Goal: Task Accomplishment & Management: Manage account settings

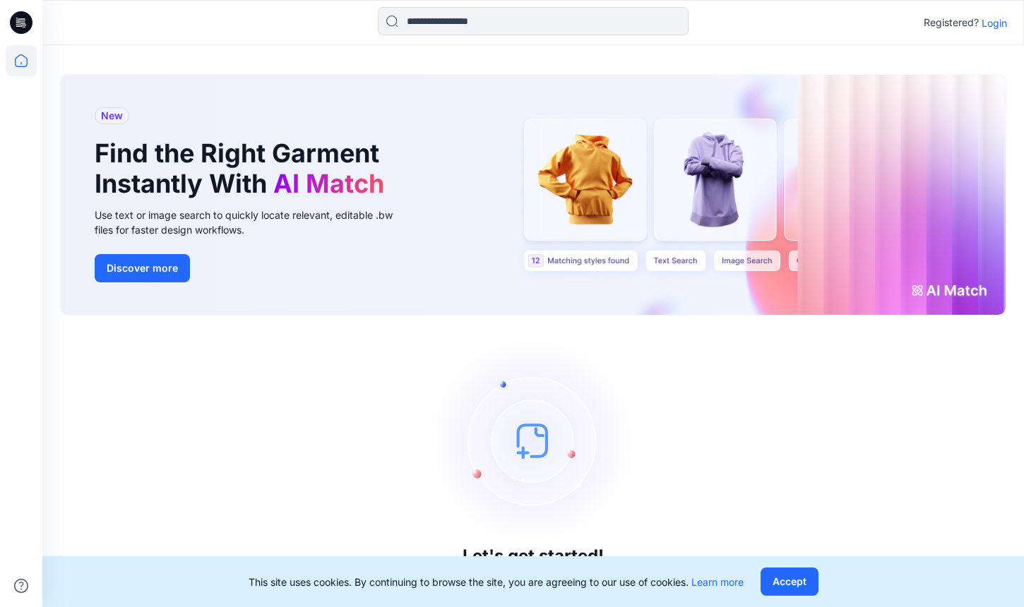
click at [999, 19] on p "Login" at bounding box center [993, 23] width 25 height 15
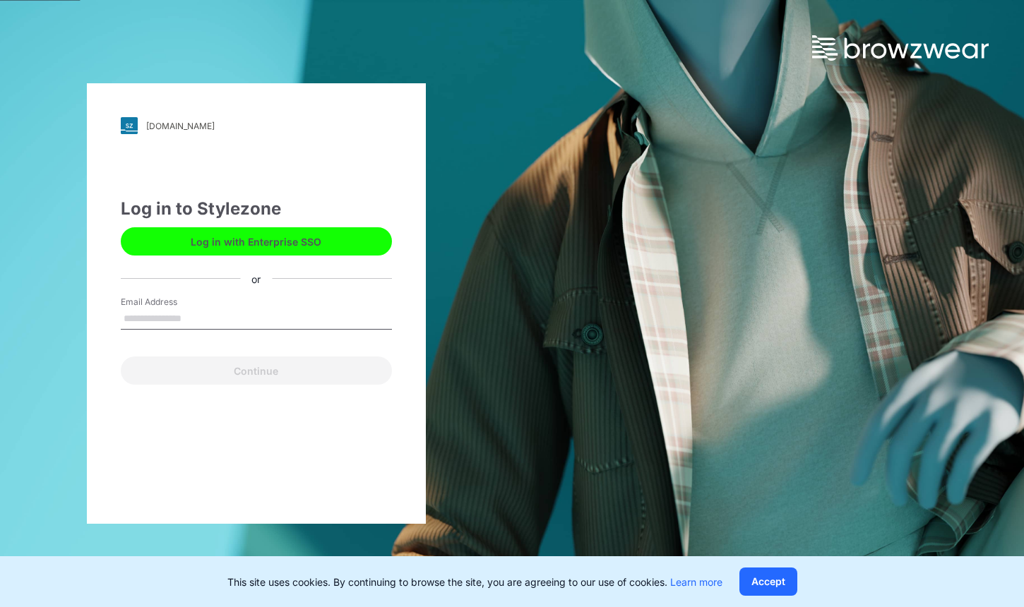
click at [254, 317] on input "Email Address" at bounding box center [256, 318] width 271 height 21
click at [335, 317] on input "*******" at bounding box center [256, 318] width 271 height 21
click at [409, 354] on div "[DOMAIN_NAME] Loading... Log in to Stylezone Log in with Enterprise SSO or Emai…" at bounding box center [256, 303] width 339 height 440
click at [298, 316] on input "*******" at bounding box center [256, 318] width 271 height 21
type input "**********"
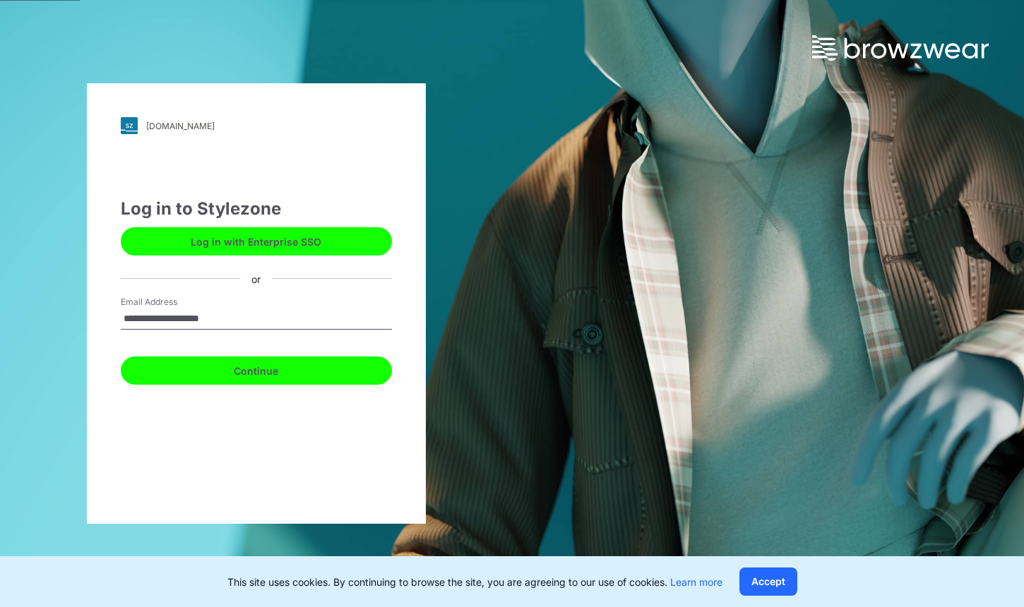
click at [260, 368] on button "Continue" at bounding box center [256, 370] width 271 height 28
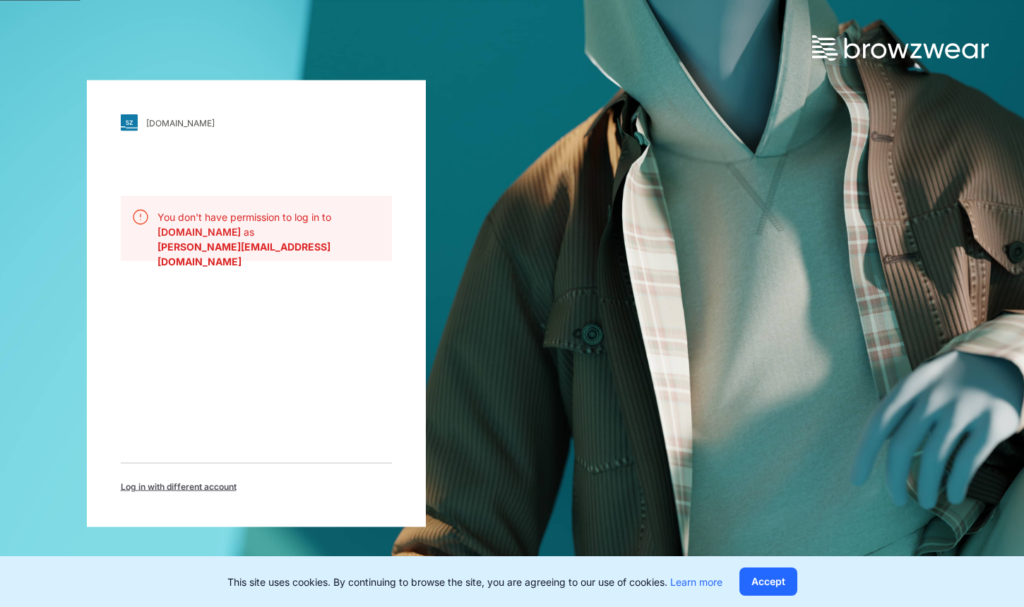
click at [195, 481] on span "Log in with different account" at bounding box center [179, 487] width 116 height 13
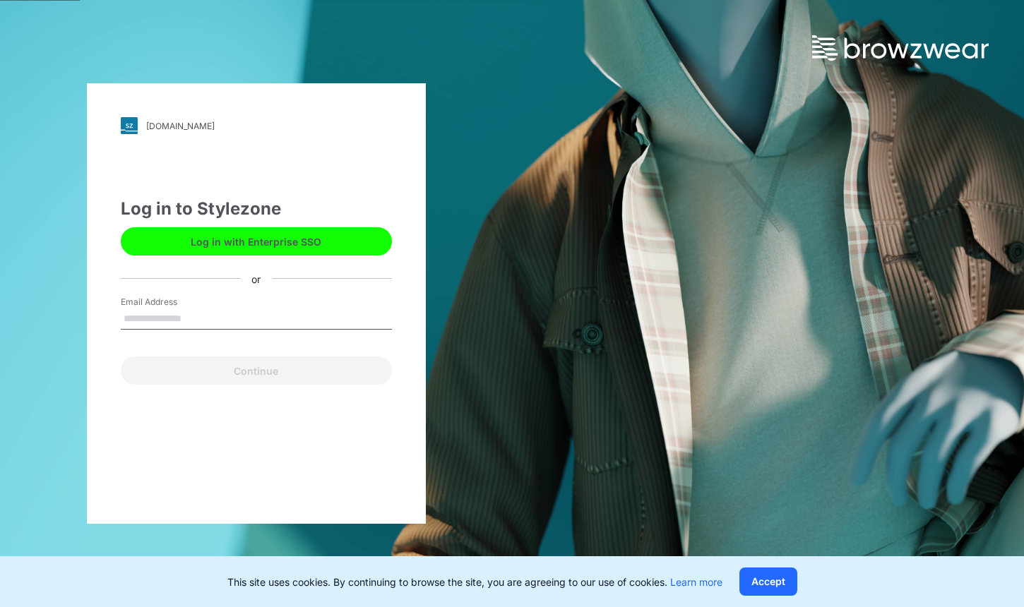
click at [252, 304] on div "Email Address" at bounding box center [256, 317] width 271 height 42
click at [242, 316] on input "Email Address" at bounding box center [256, 318] width 271 height 21
type input "**********"
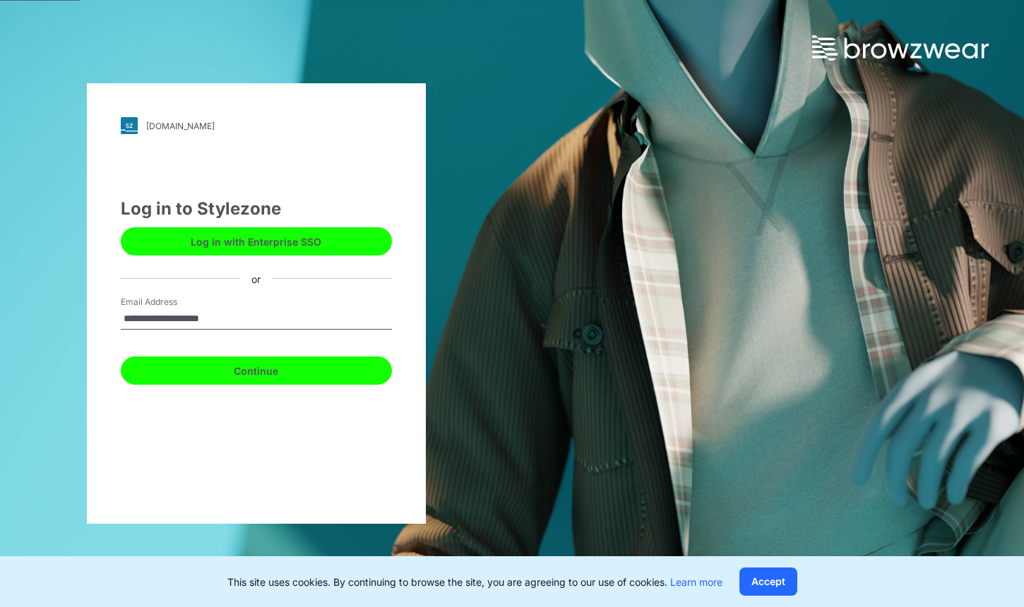
click at [276, 376] on button "Continue" at bounding box center [256, 370] width 271 height 28
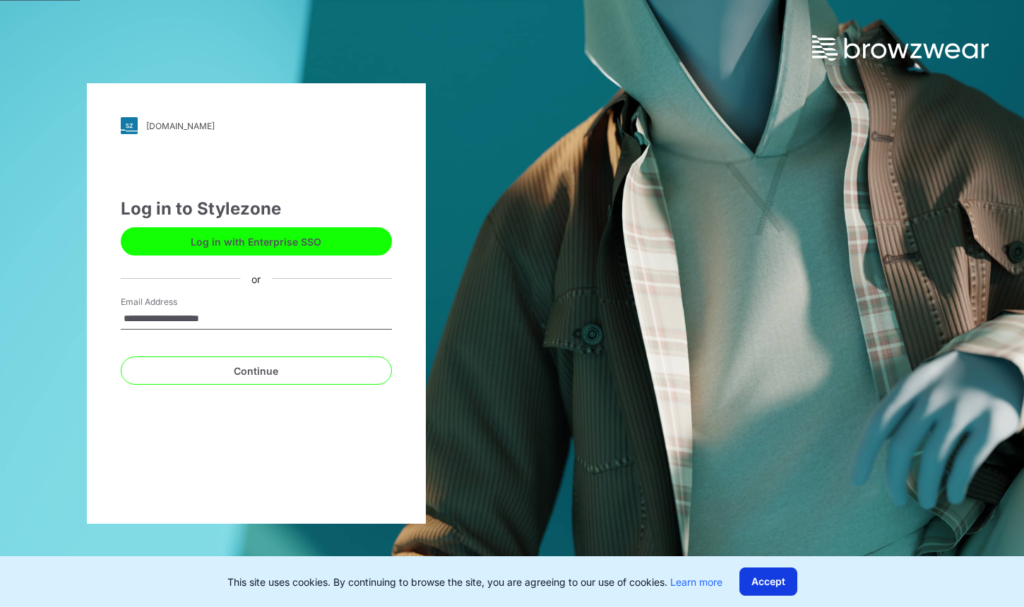
click at [757, 578] on button "Accept" at bounding box center [768, 582] width 58 height 28
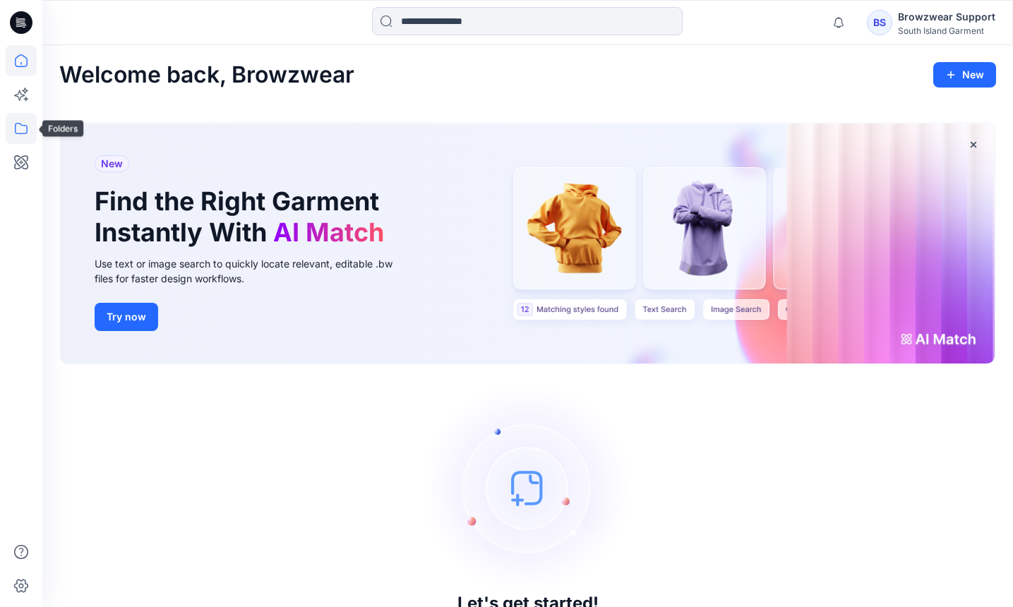
click at [25, 125] on icon at bounding box center [21, 128] width 13 height 11
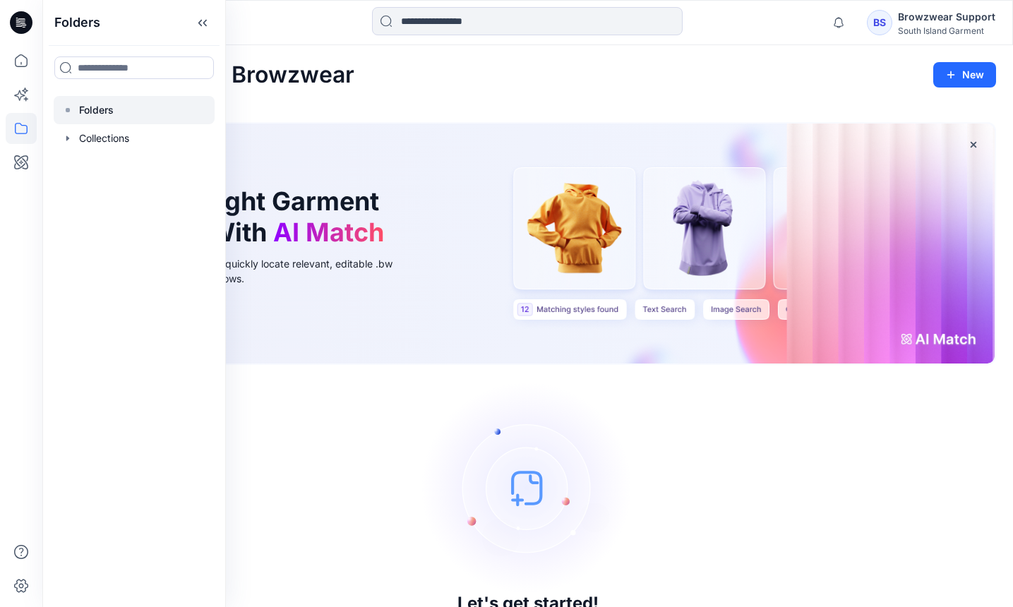
click at [114, 122] on div at bounding box center [134, 110] width 161 height 28
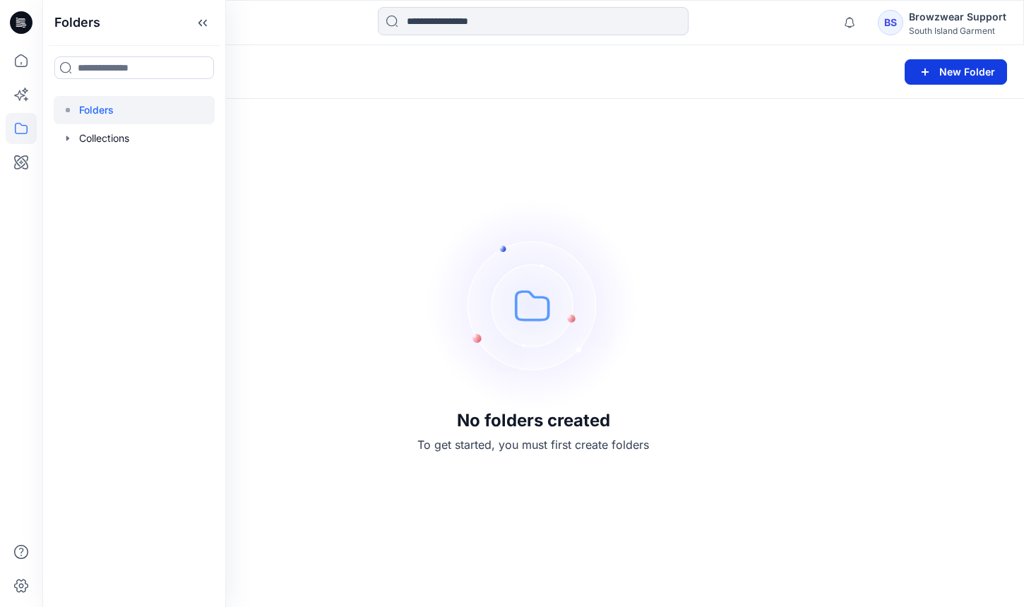
click at [920, 77] on icon "button" at bounding box center [924, 72] width 17 height 17
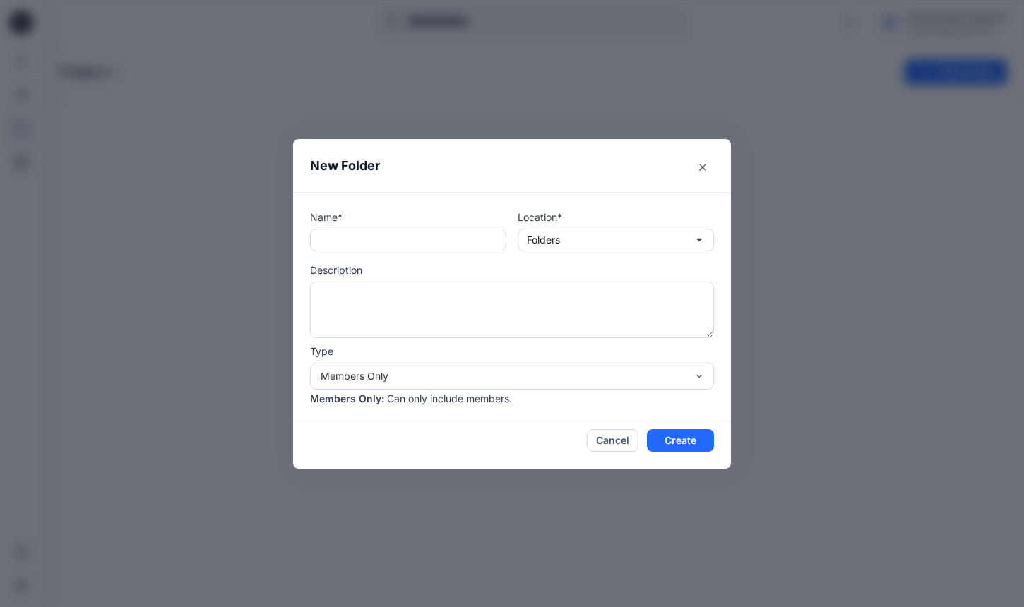
click at [426, 240] on input "text" at bounding box center [408, 240] width 196 height 23
type input "**********"
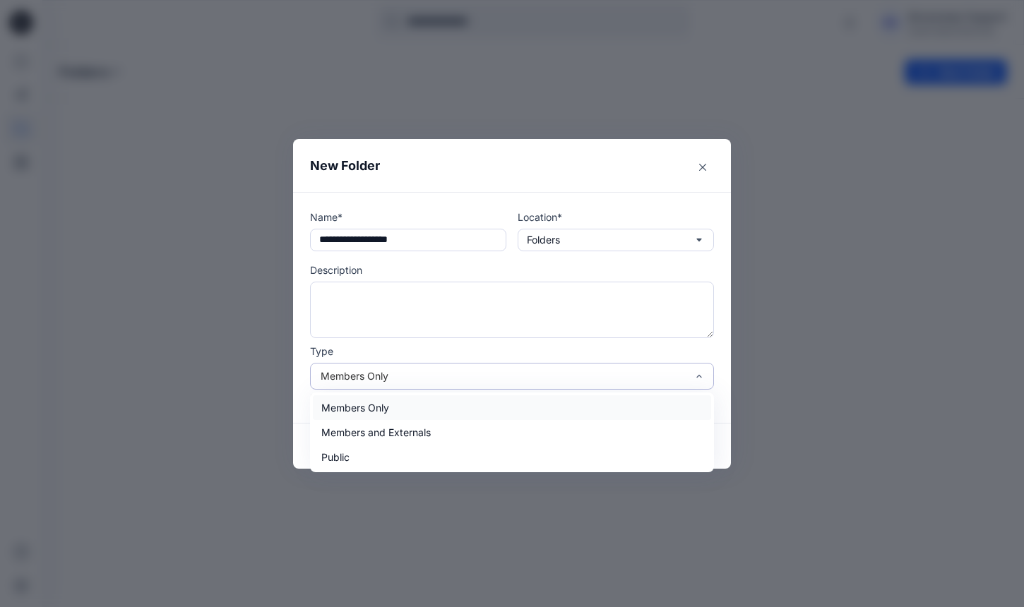
click at [632, 378] on div "Members Only" at bounding box center [503, 375] width 366 height 15
click at [631, 424] on div "Members and Externals" at bounding box center [512, 432] width 398 height 25
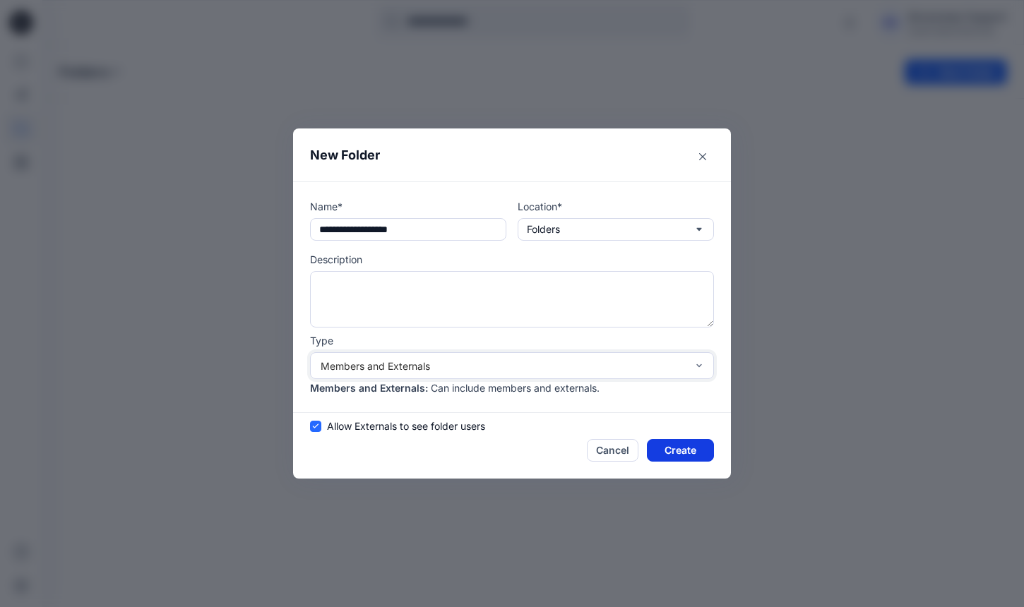
click at [695, 452] on button "Create" at bounding box center [680, 450] width 67 height 23
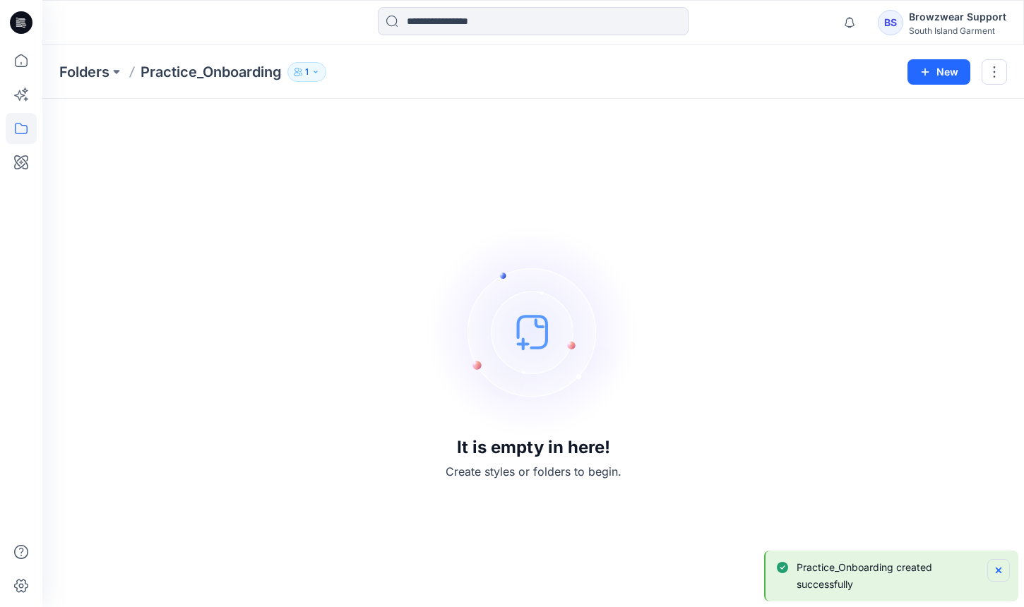
click at [995, 572] on icon "Notifications-bottom-right" at bounding box center [998, 571] width 6 height 6
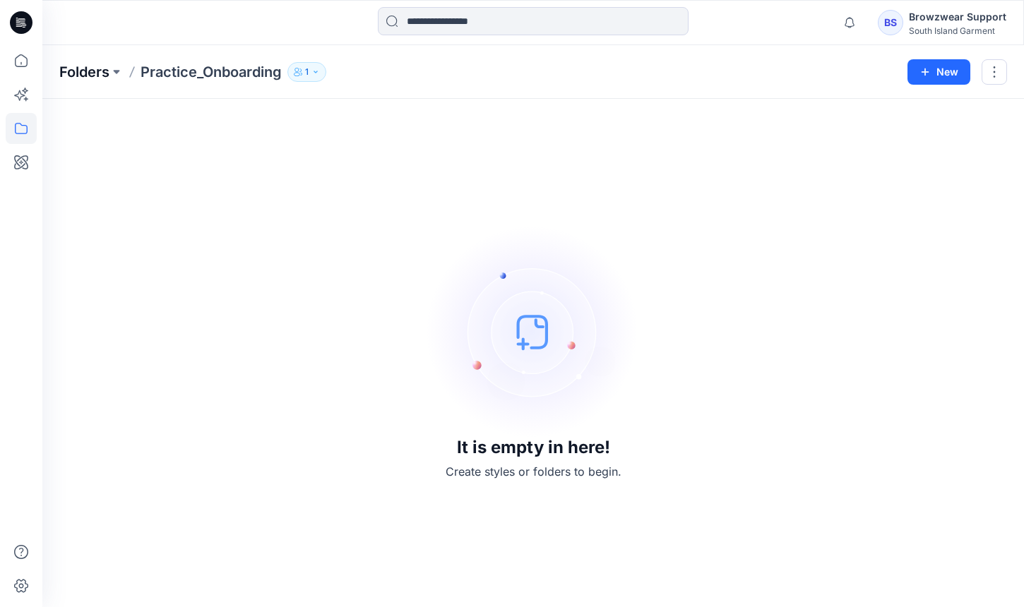
click at [85, 73] on p "Folders" at bounding box center [84, 72] width 50 height 20
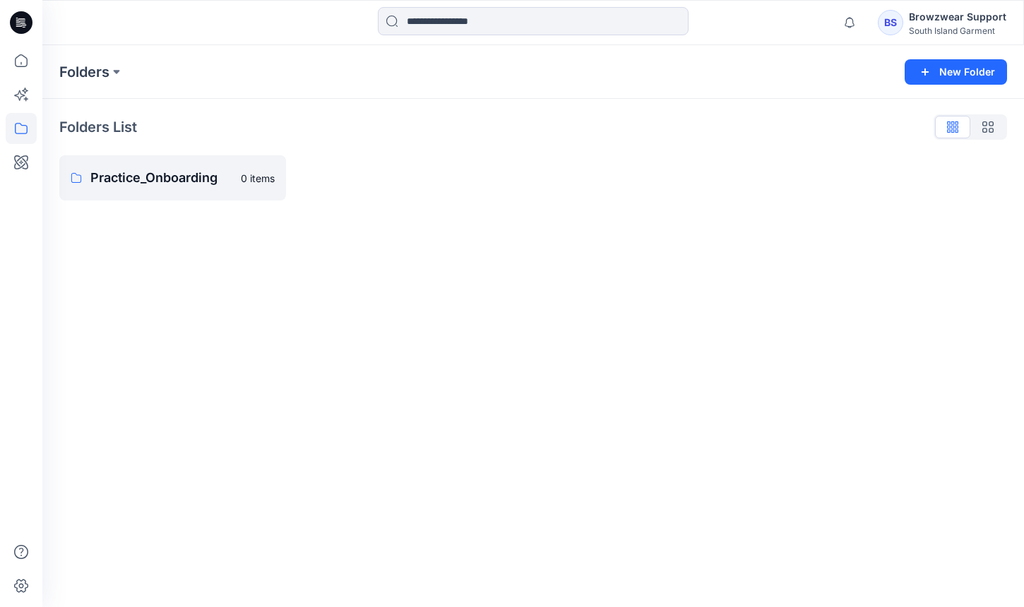
click at [913, 18] on div "Browzwear Support" at bounding box center [956, 16] width 97 height 17
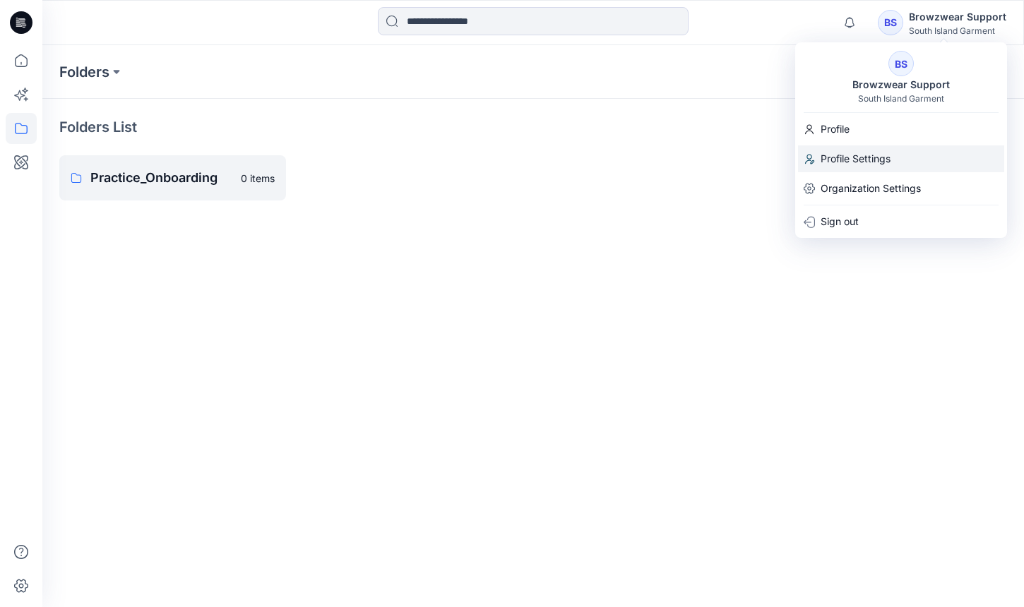
click at [877, 162] on p "Profile Settings" at bounding box center [855, 158] width 70 height 27
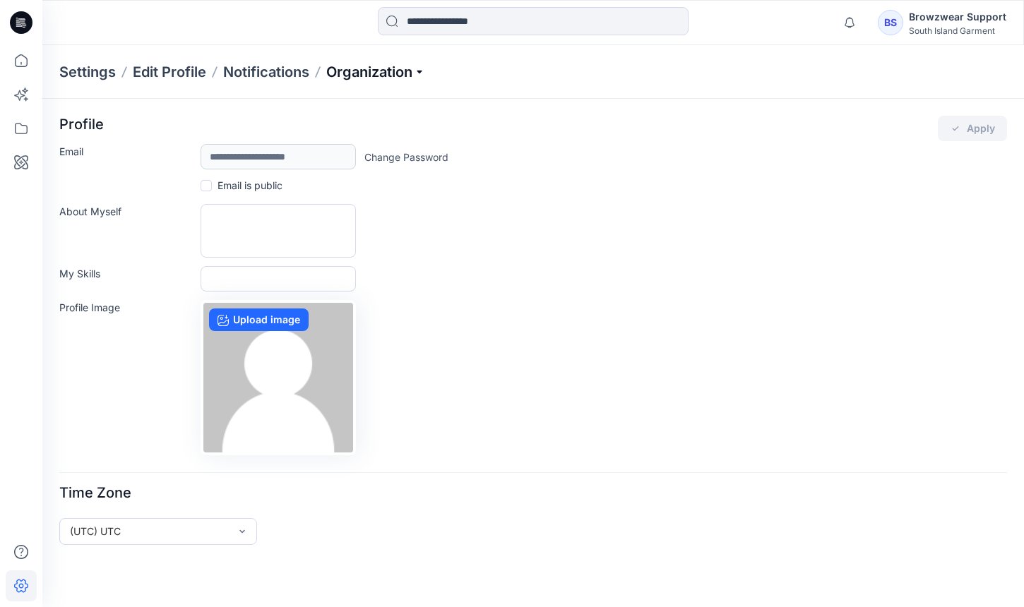
click at [400, 69] on p "Organization" at bounding box center [375, 72] width 99 height 20
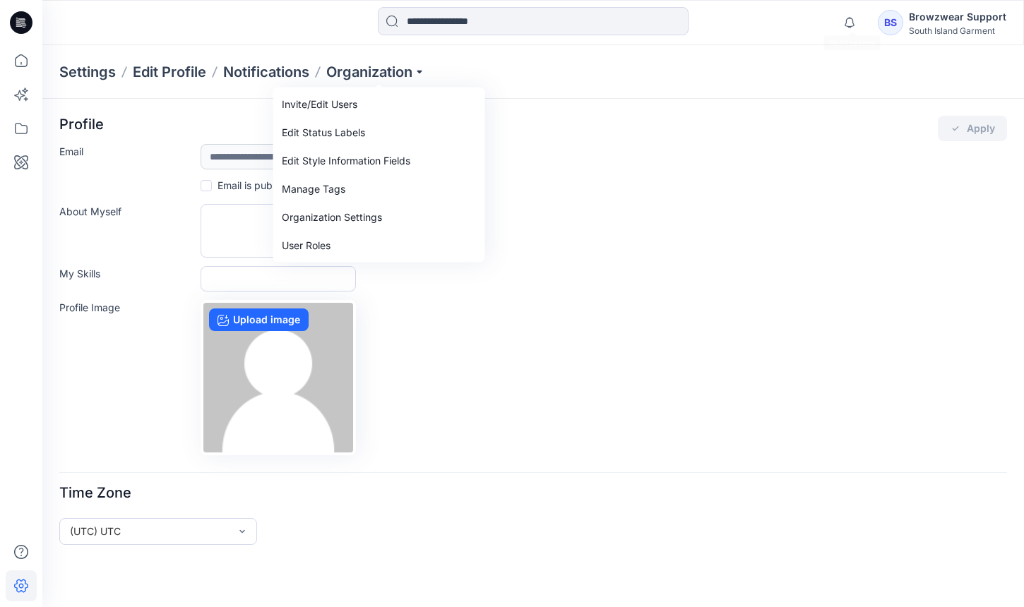
click at [577, 289] on div "My Skills" at bounding box center [532, 278] width 947 height 25
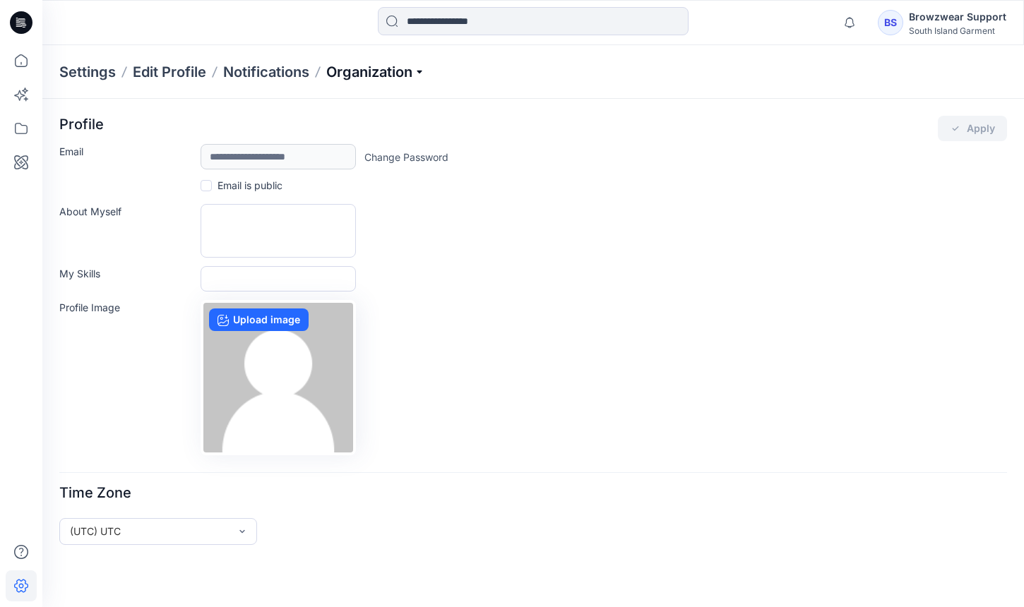
click at [385, 76] on p "Organization" at bounding box center [375, 72] width 99 height 20
click at [400, 68] on p "Organization" at bounding box center [375, 72] width 99 height 20
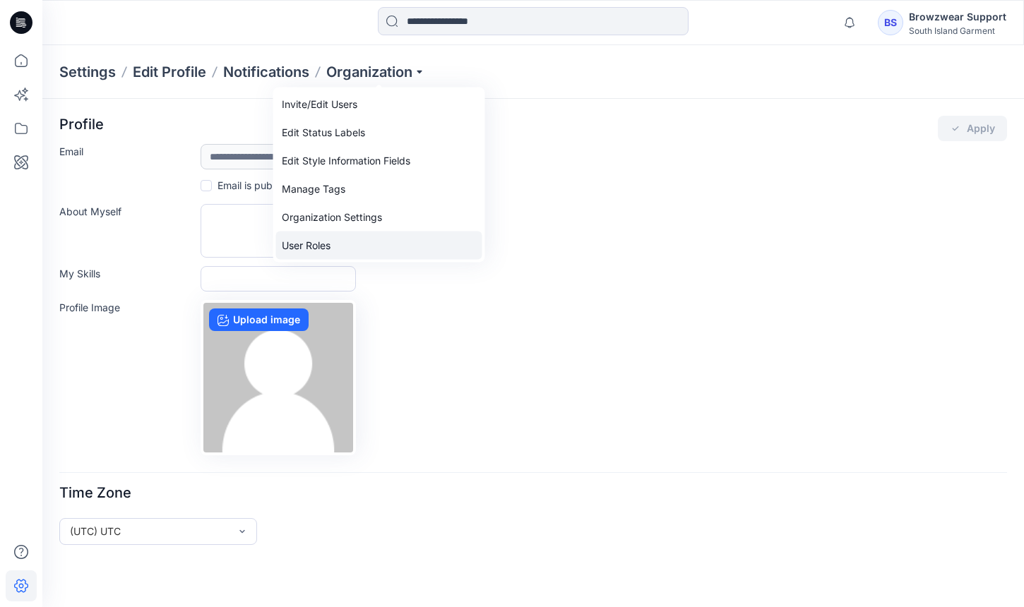
click at [353, 236] on link "User Roles" at bounding box center [379, 246] width 206 height 28
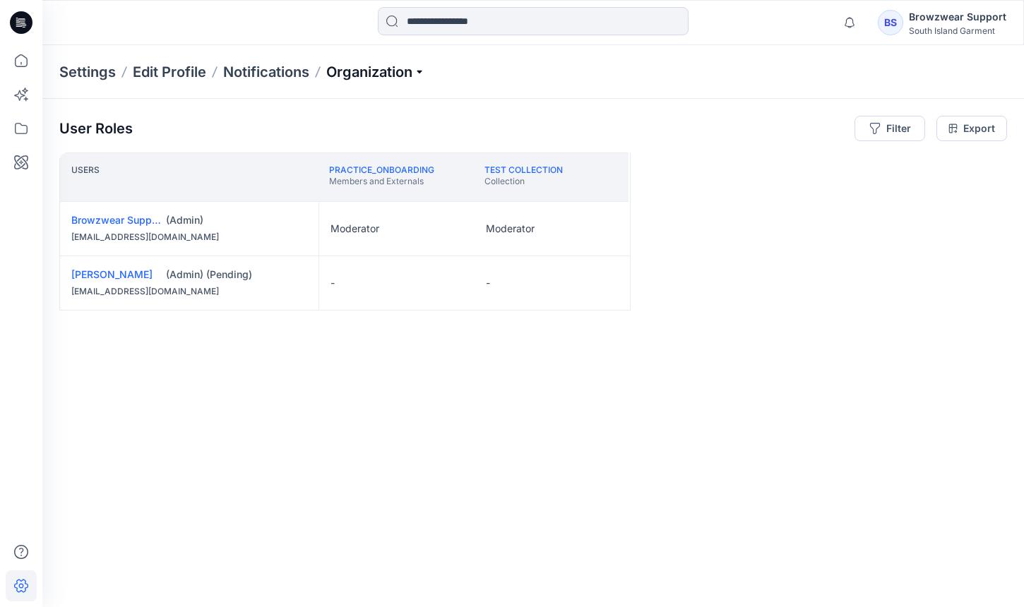
click at [394, 65] on p "Organization" at bounding box center [375, 72] width 99 height 20
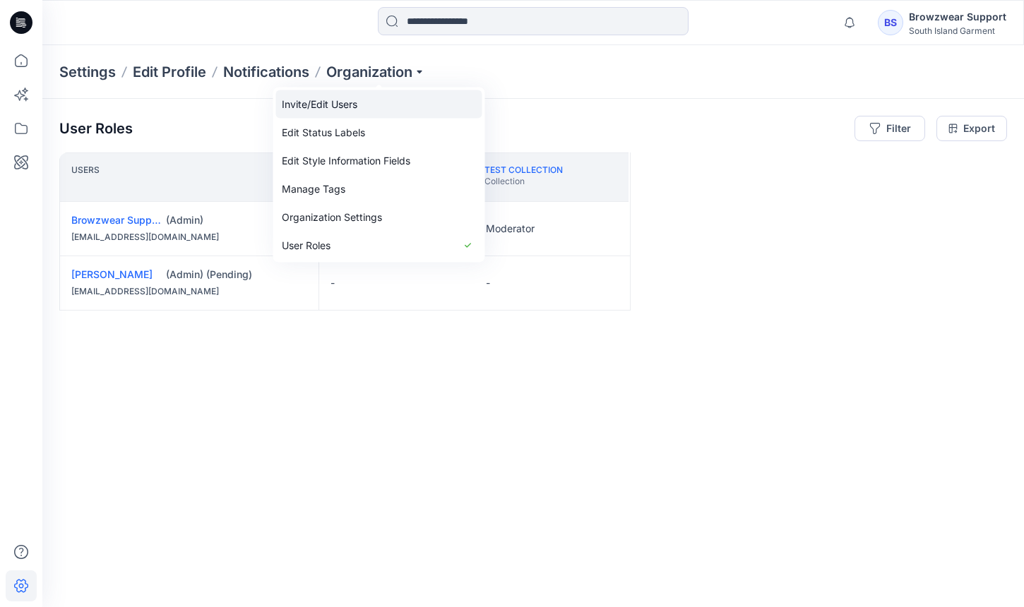
click at [371, 99] on link "Invite/Edit Users" at bounding box center [379, 104] width 206 height 28
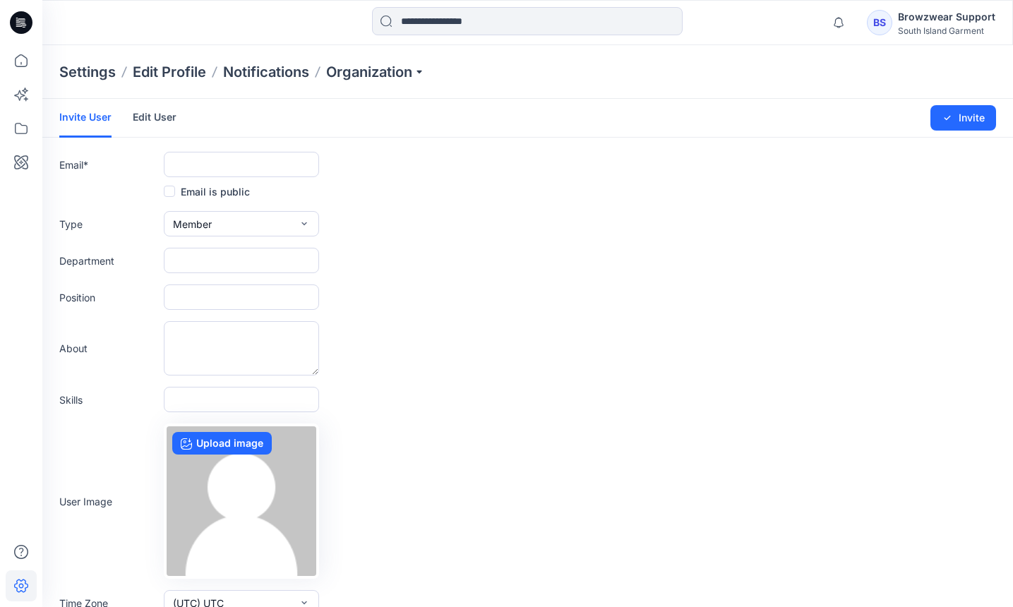
click at [155, 127] on link "Edit User" at bounding box center [155, 117] width 44 height 37
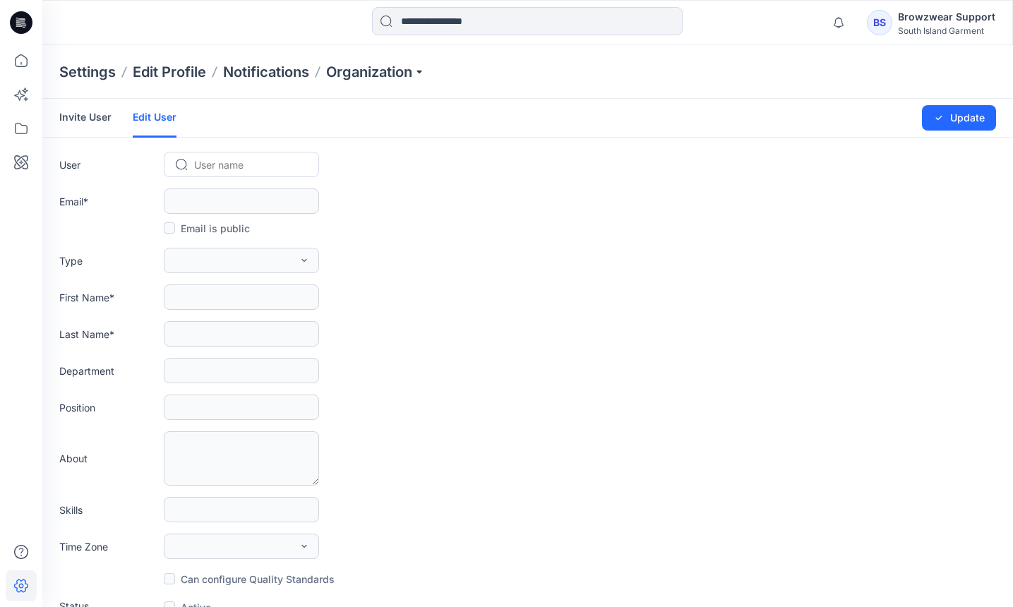
click at [214, 169] on div at bounding box center [250, 165] width 112 height 18
type input "***"
type input "**********"
type input "*******"
type input "****"
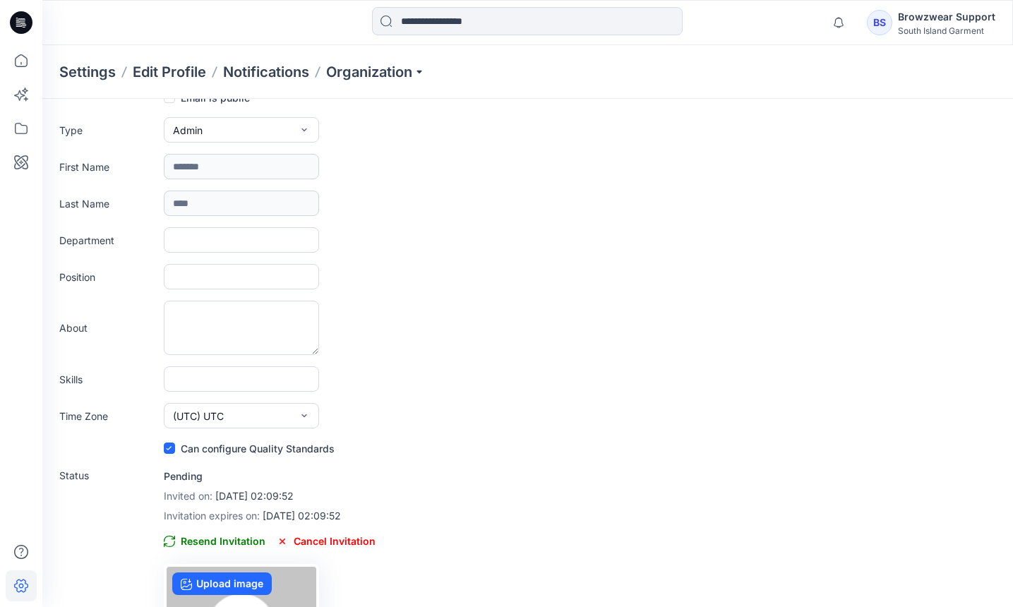
scroll to position [134, 0]
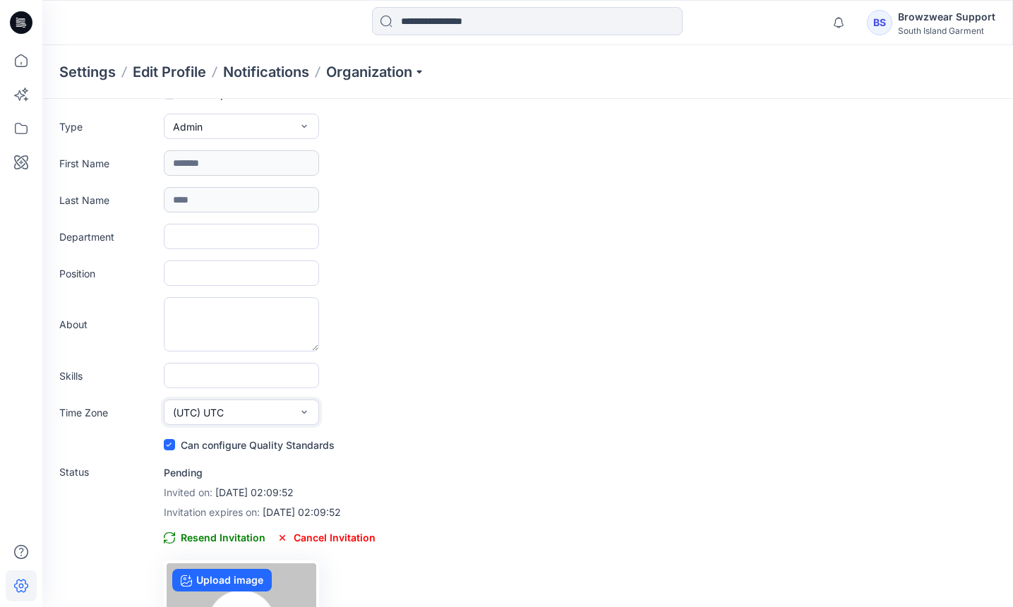
click at [276, 409] on button "(UTC) UTC" at bounding box center [241, 412] width 155 height 25
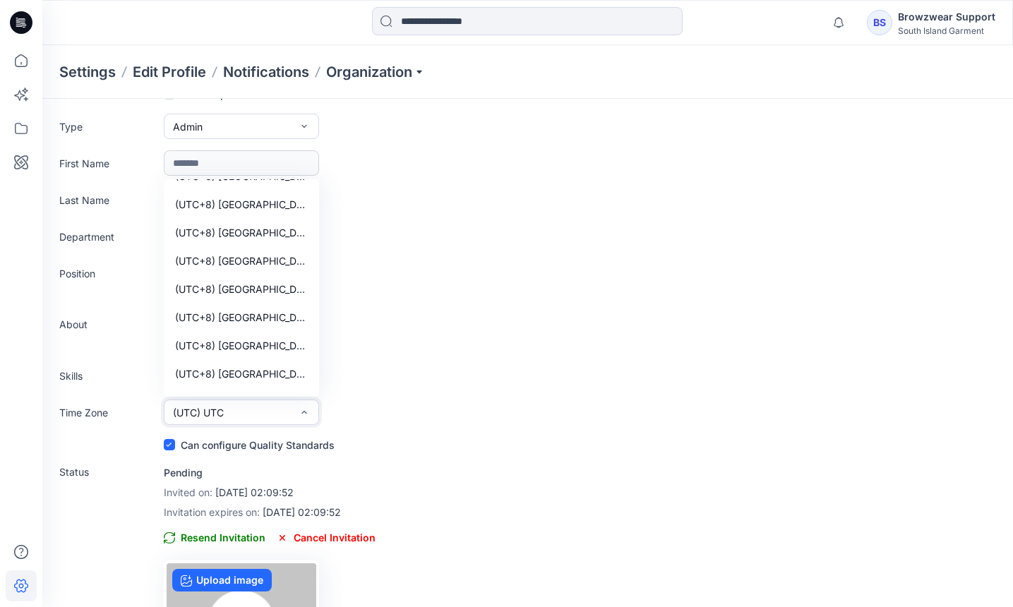
scroll to position [10471, 0]
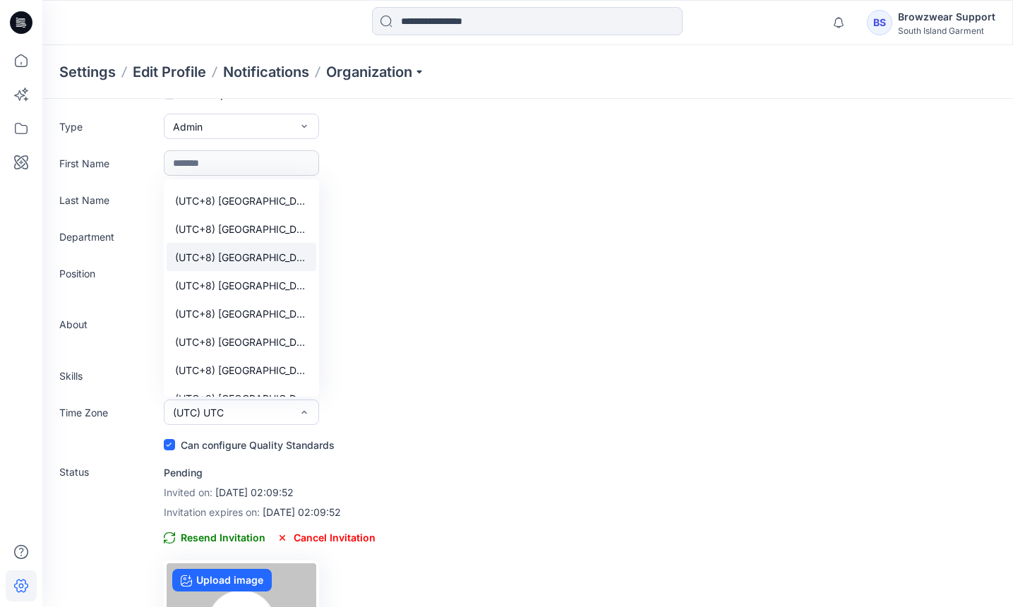
click at [278, 258] on span "(UTC+8) Asia (Kuala Lumpur)" at bounding box center [241, 257] width 133 height 15
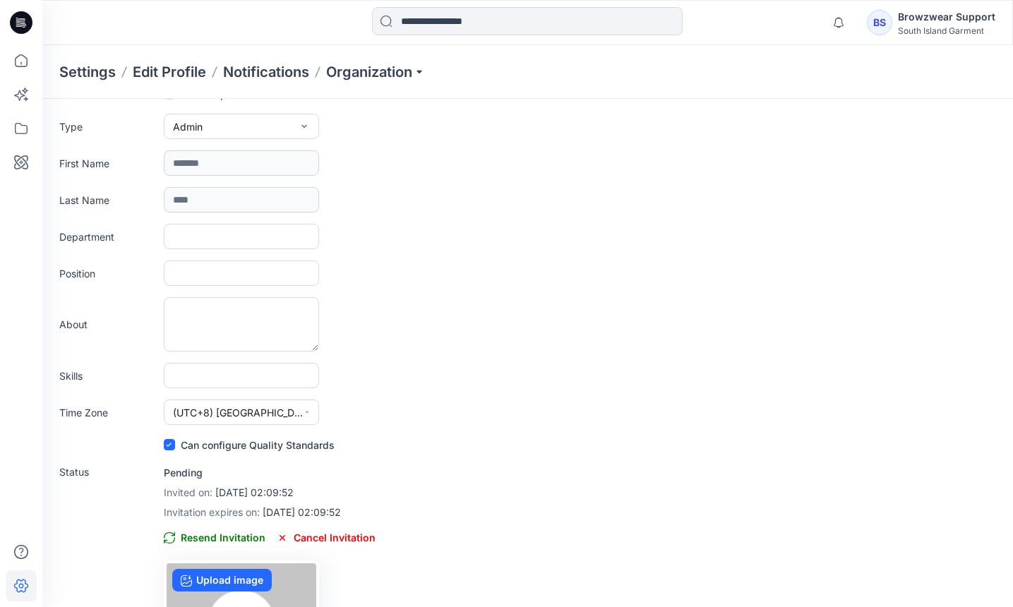
scroll to position [169, 0]
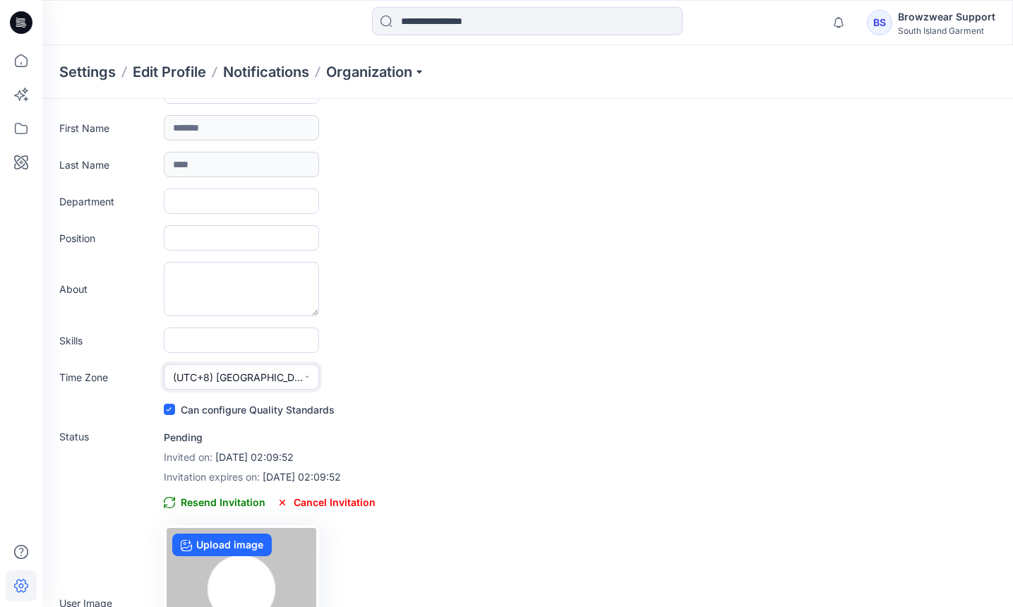
click at [290, 378] on span "(UTC+8) Asia (Kuala Lumpur)" at bounding box center [238, 377] width 131 height 15
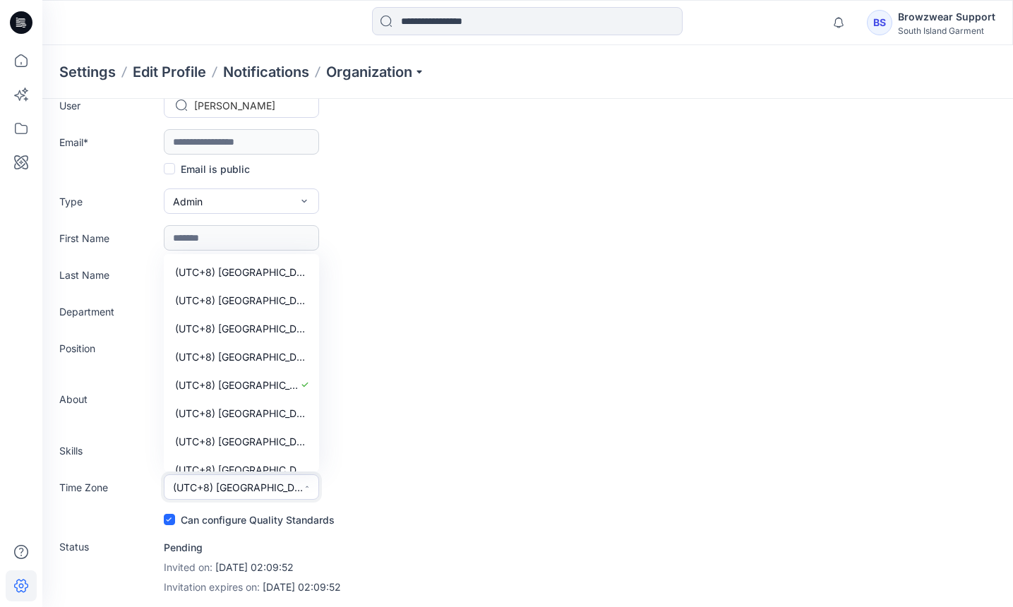
scroll to position [10408, 0]
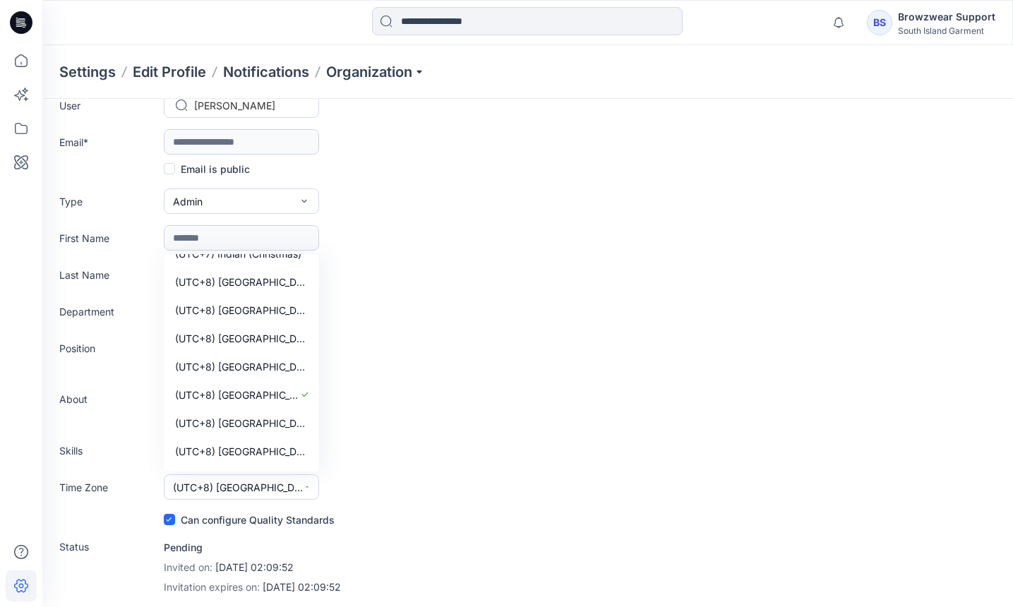
click at [487, 358] on div "Position" at bounding box center [527, 347] width 937 height 25
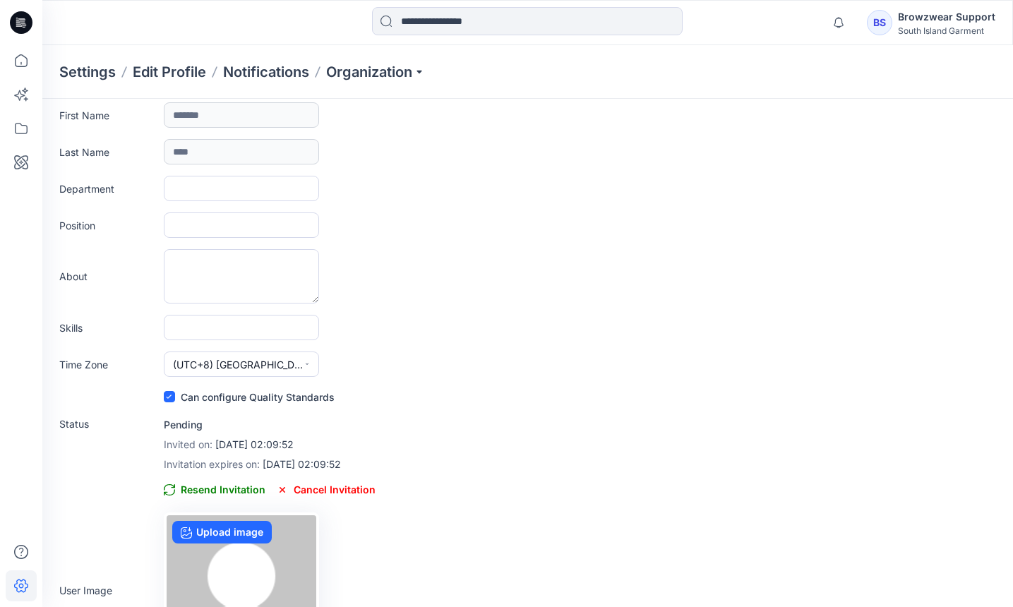
scroll to position [254, 0]
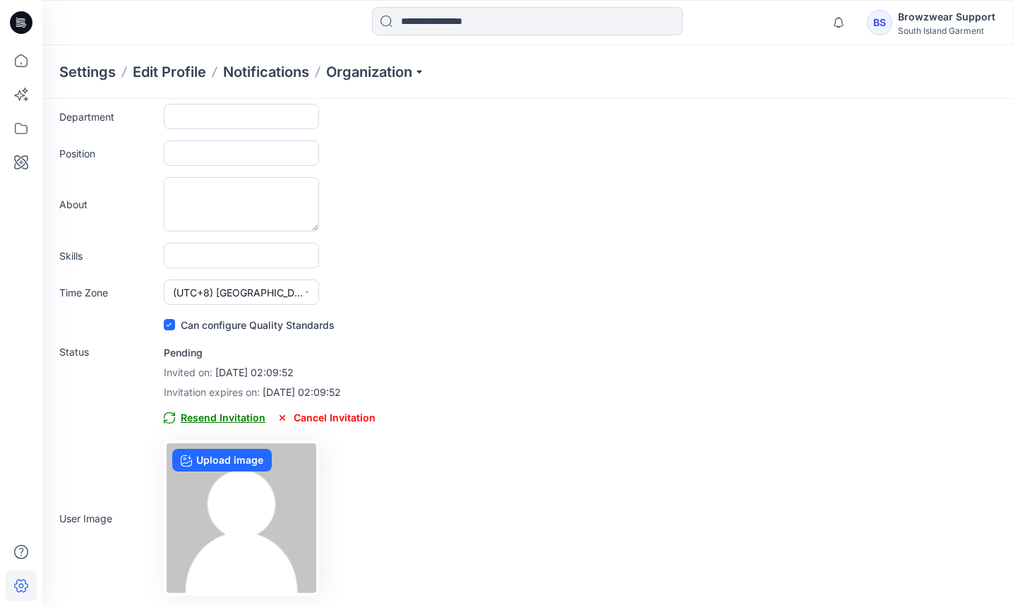
click at [195, 421] on span "Resend Invitation" at bounding box center [215, 417] width 102 height 17
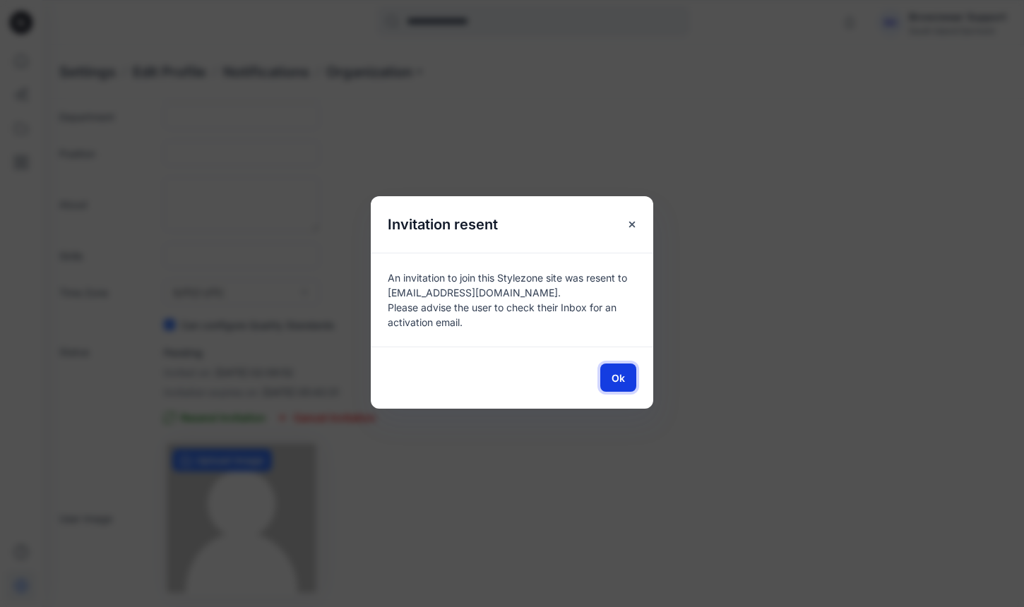
click at [615, 372] on span "Ok" at bounding box center [617, 378] width 13 height 15
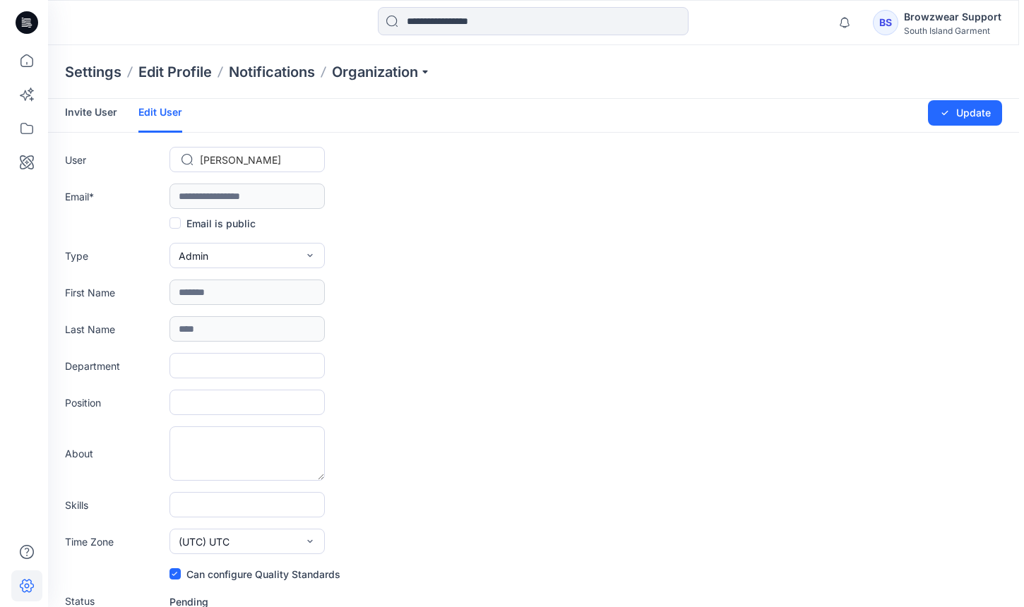
scroll to position [0, 0]
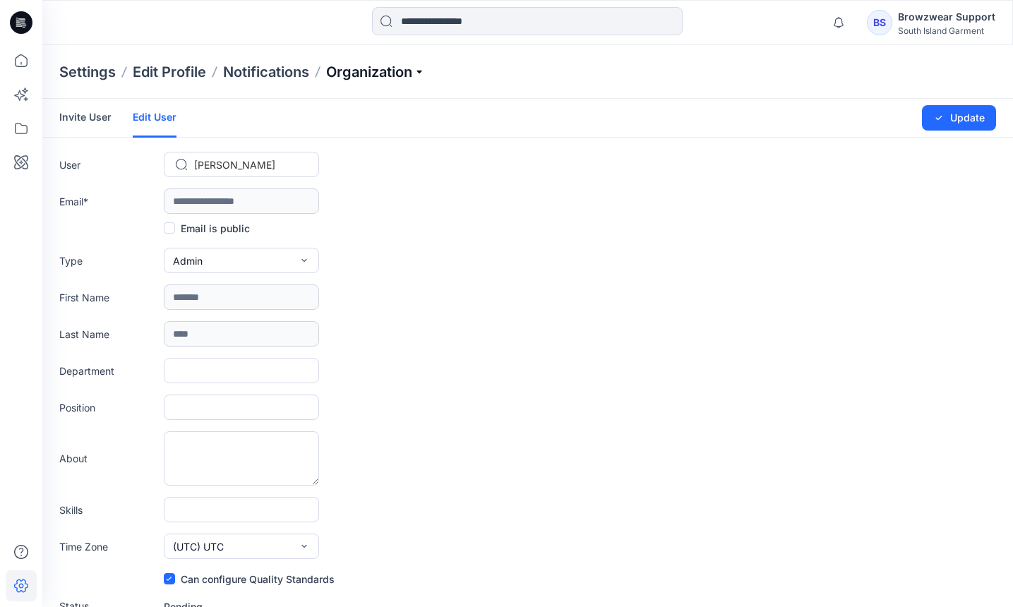
click at [352, 73] on p "Organization" at bounding box center [375, 72] width 99 height 20
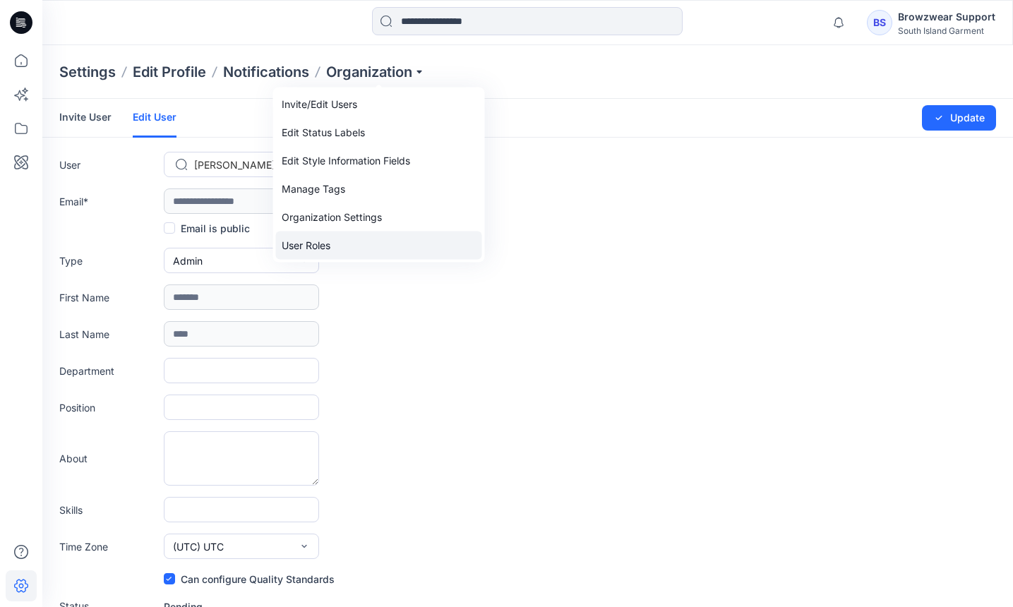
click at [323, 244] on link "User Roles" at bounding box center [379, 246] width 206 height 28
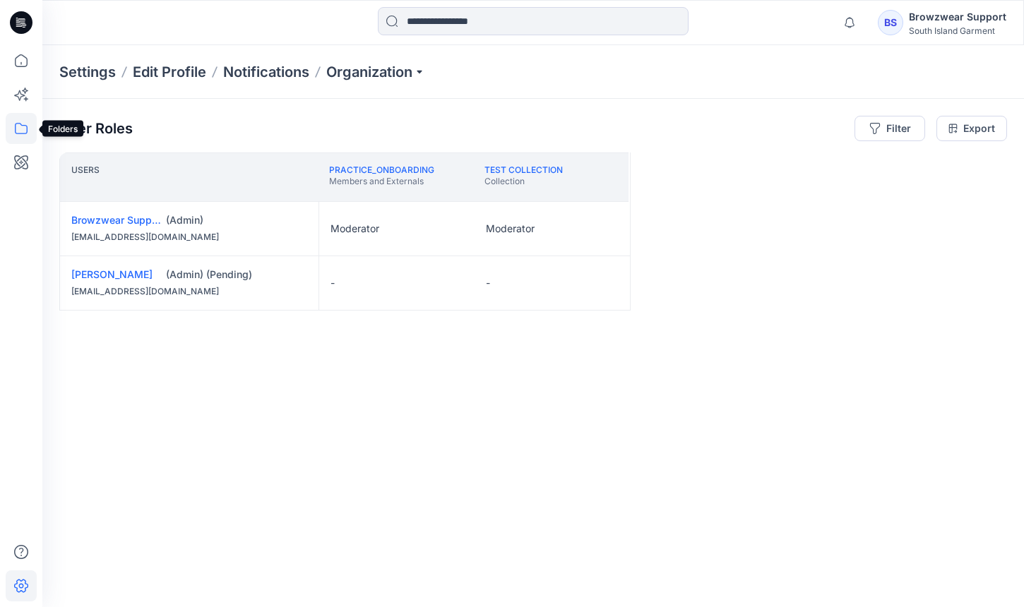
click at [20, 128] on icon at bounding box center [21, 128] width 31 height 31
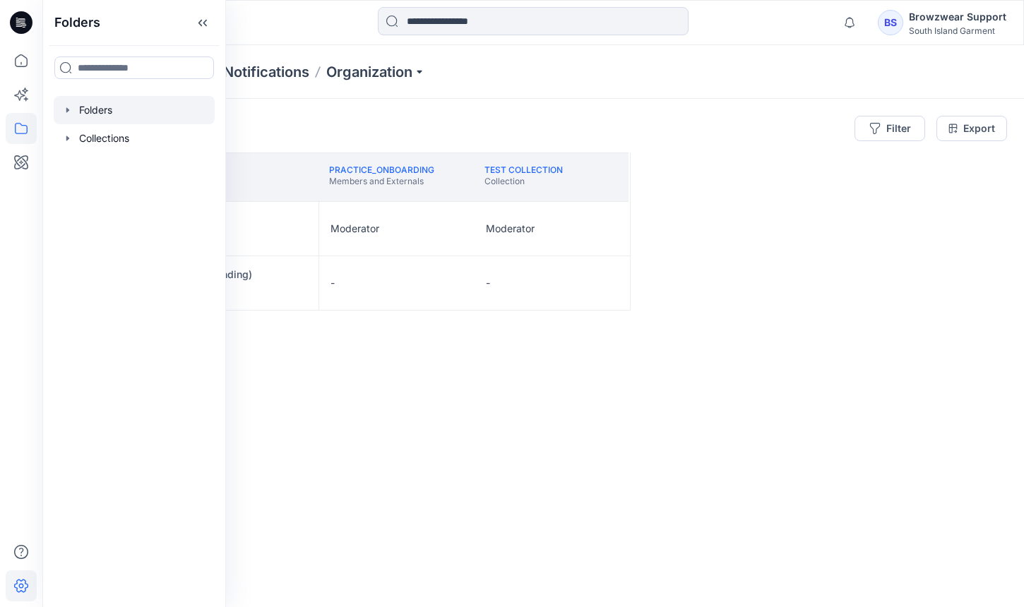
click at [81, 120] on div at bounding box center [134, 110] width 161 height 28
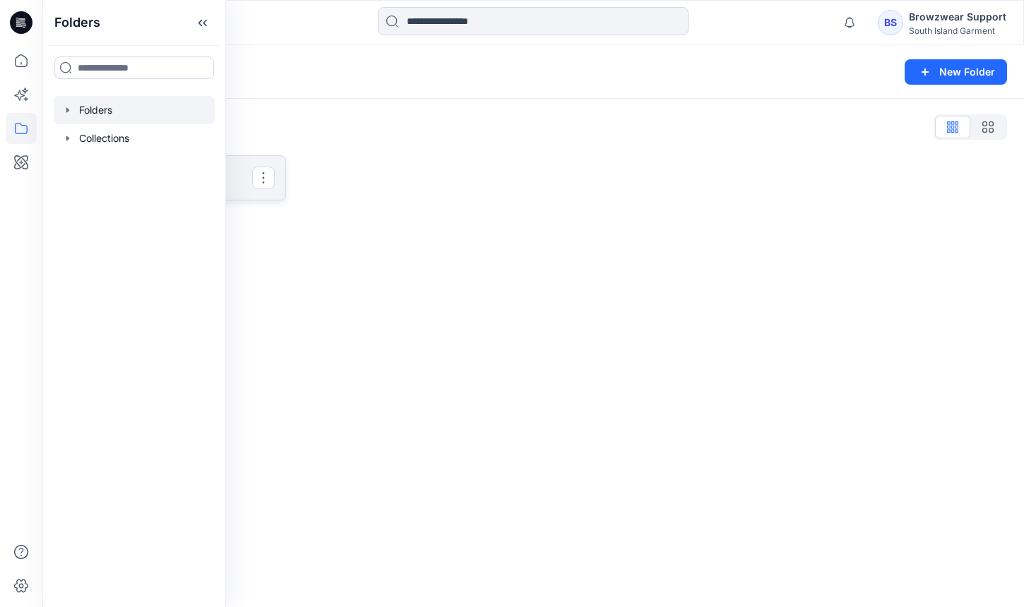
click at [236, 184] on p "Practice_Onboarding" at bounding box center [171, 178] width 162 height 20
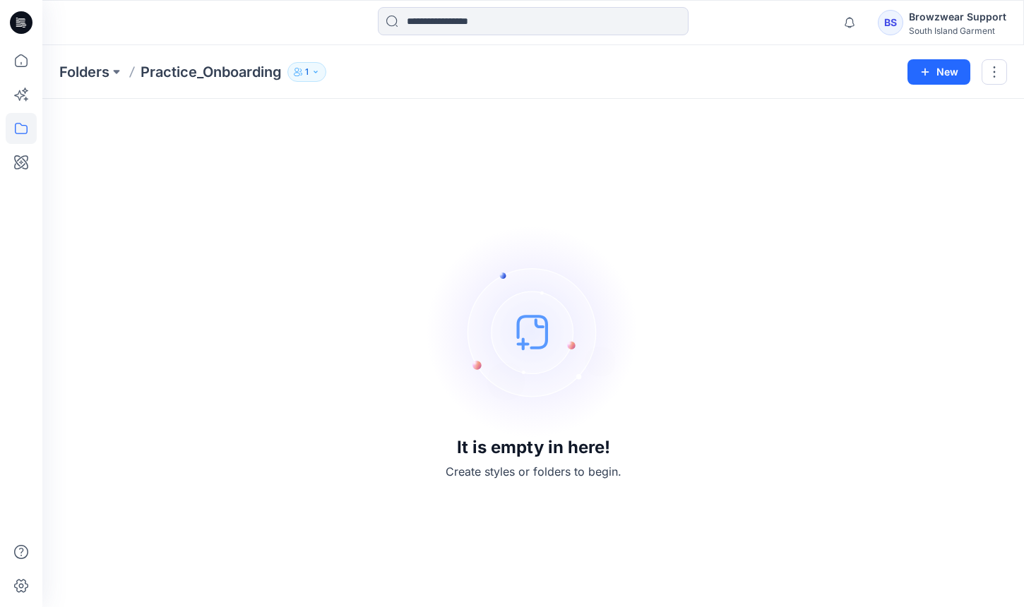
click at [307, 67] on p "1" at bounding box center [307, 72] width 4 height 16
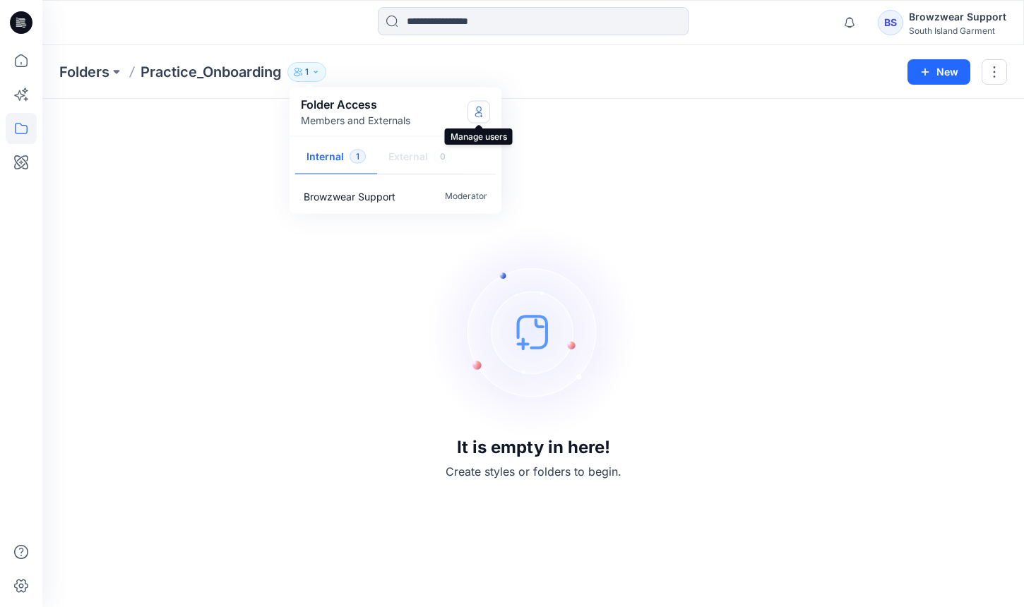
click at [483, 114] on icon "Manage Users" at bounding box center [478, 111] width 11 height 11
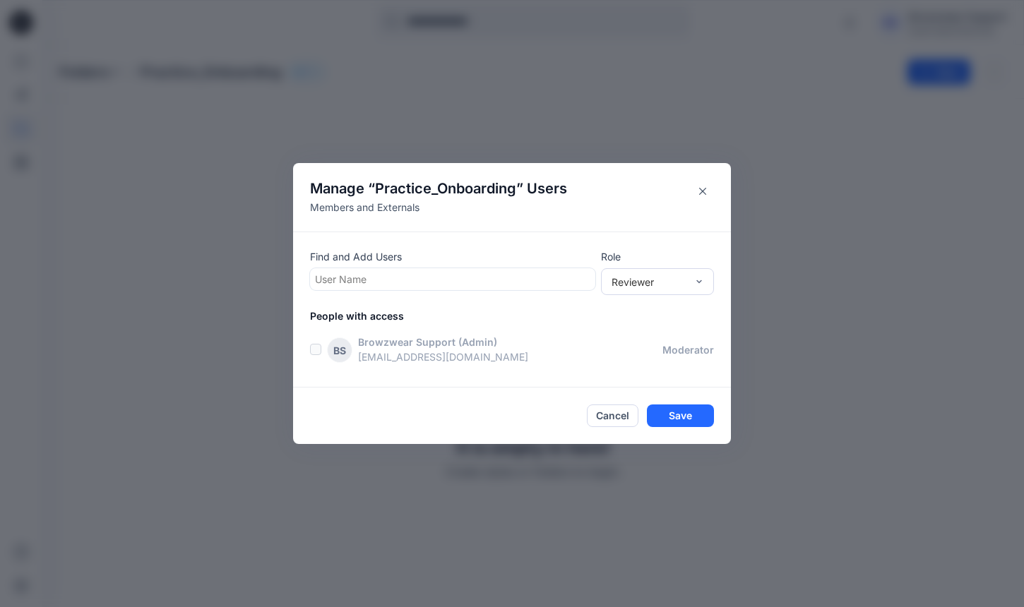
click at [430, 280] on div at bounding box center [452, 279] width 275 height 18
type input "***"
click at [424, 318] on div "FT Freddie Teoh" at bounding box center [452, 314] width 268 height 20
click at [633, 280] on div "Reviewer" at bounding box center [648, 281] width 75 height 15
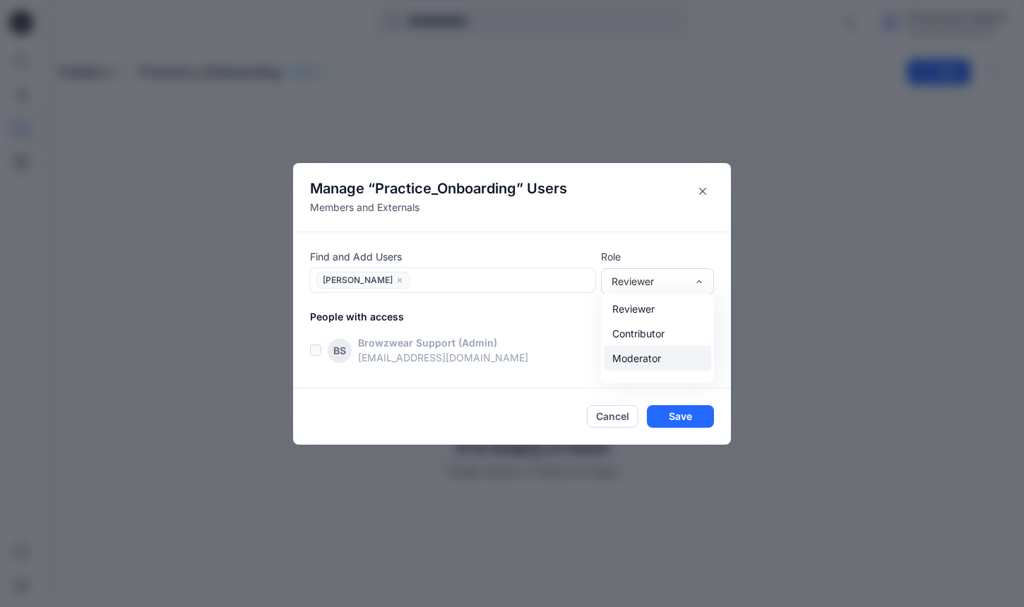
click at [629, 359] on div "Moderator" at bounding box center [657, 358] width 107 height 25
click at [683, 419] on button "Save" at bounding box center [680, 416] width 67 height 23
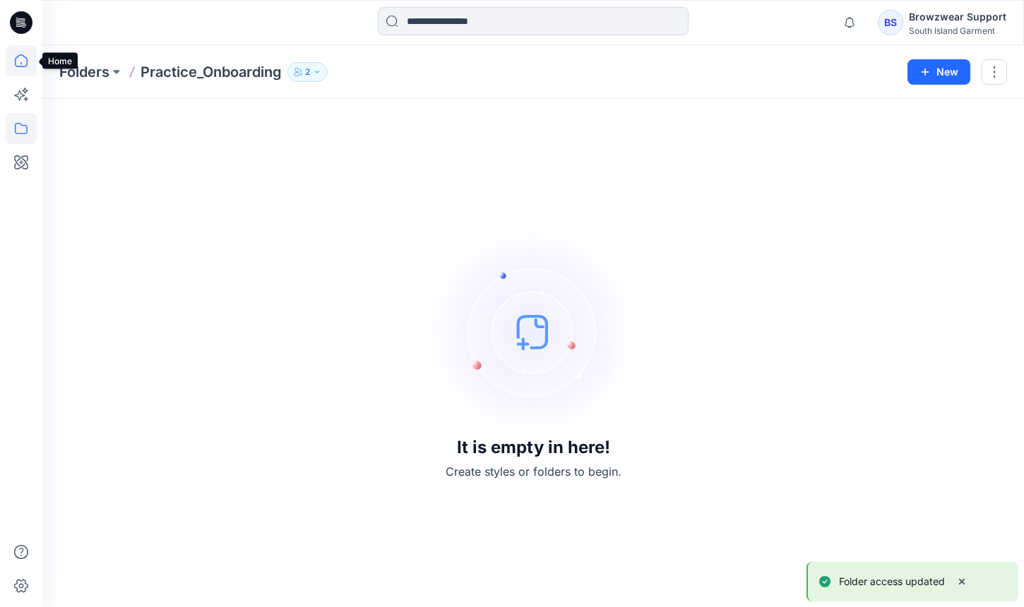
click at [27, 64] on icon at bounding box center [21, 60] width 13 height 13
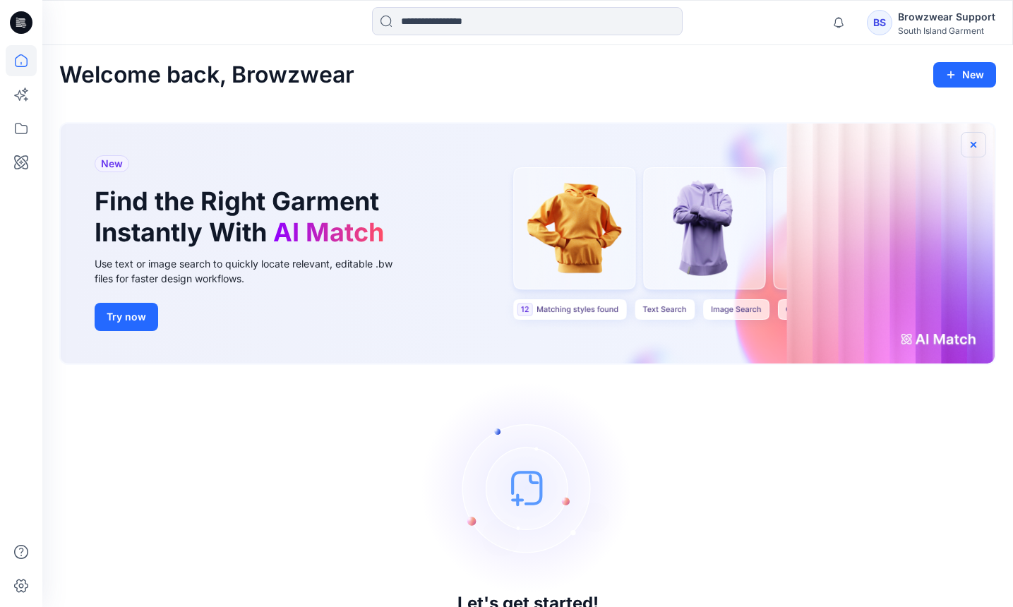
click at [975, 142] on icon "button" at bounding box center [974, 145] width 6 height 6
